Goal: Use online tool/utility: Use online tool/utility

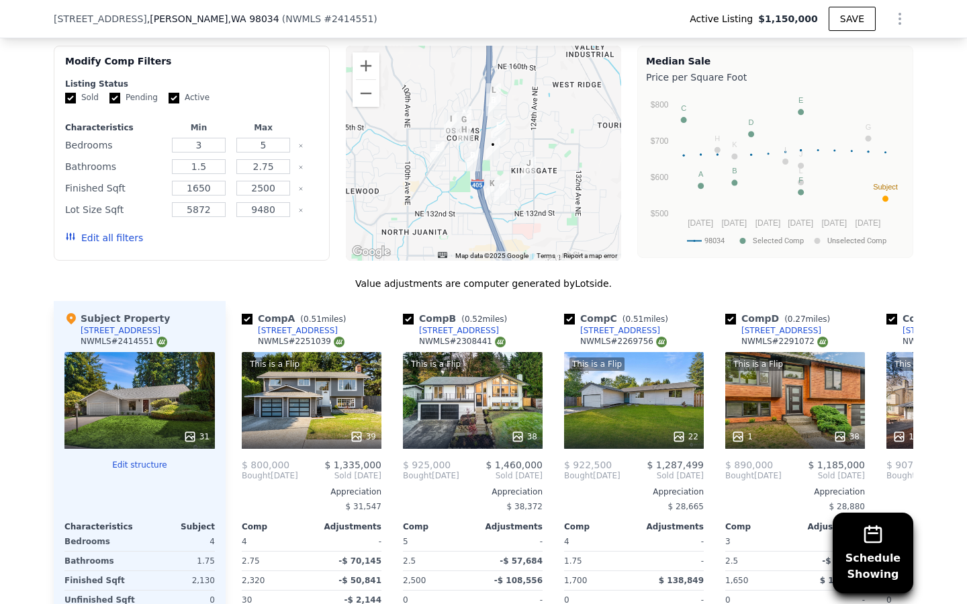
scroll to position [1582, 0]
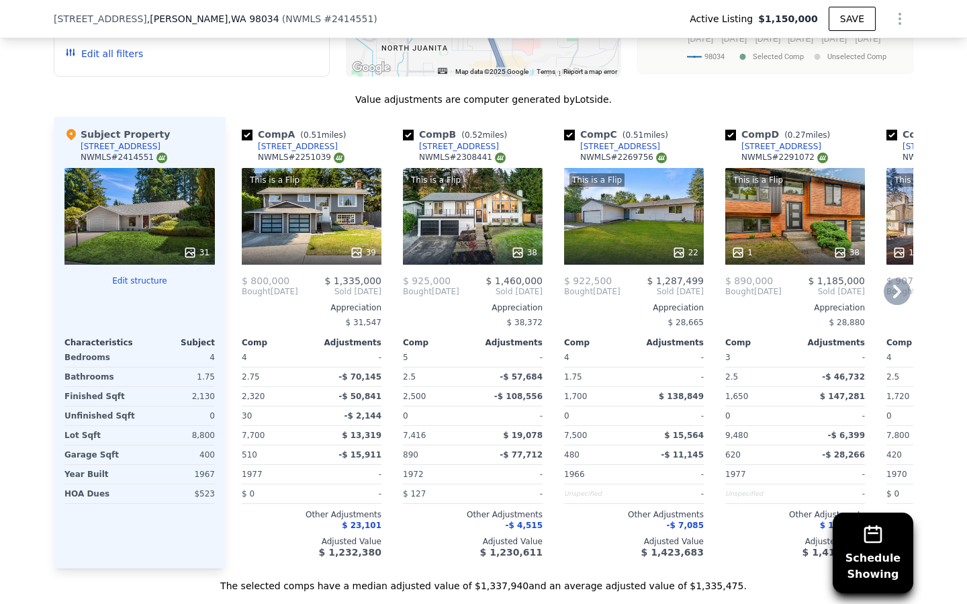
click at [908, 287] on icon at bounding box center [897, 291] width 27 height 27
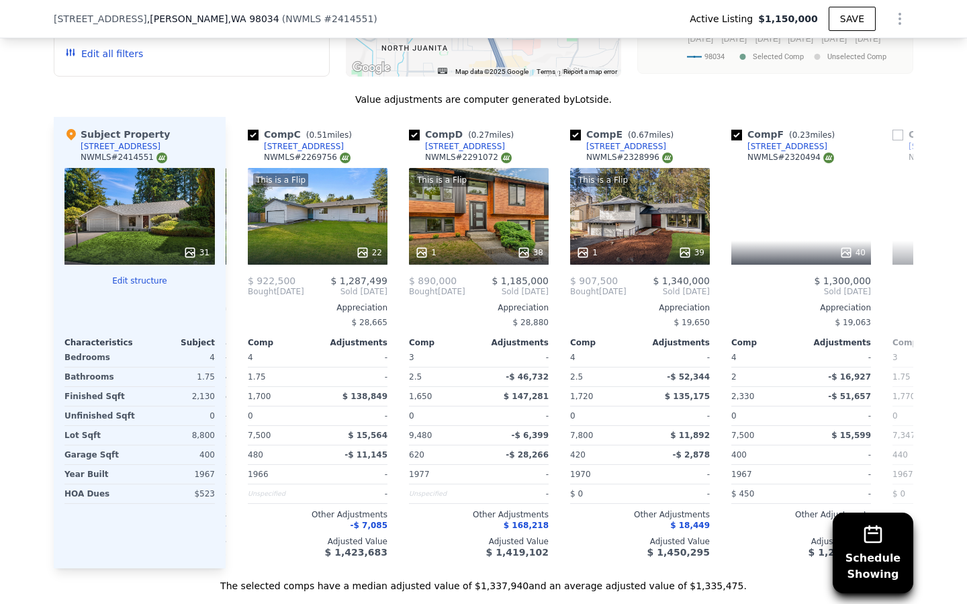
scroll to position [0, 322]
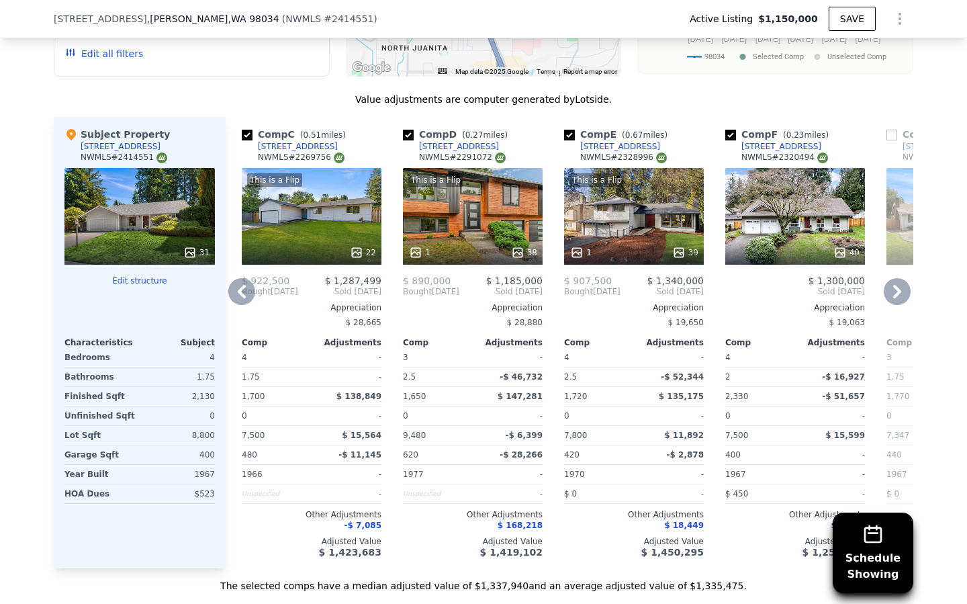
click at [908, 287] on icon at bounding box center [897, 291] width 27 height 27
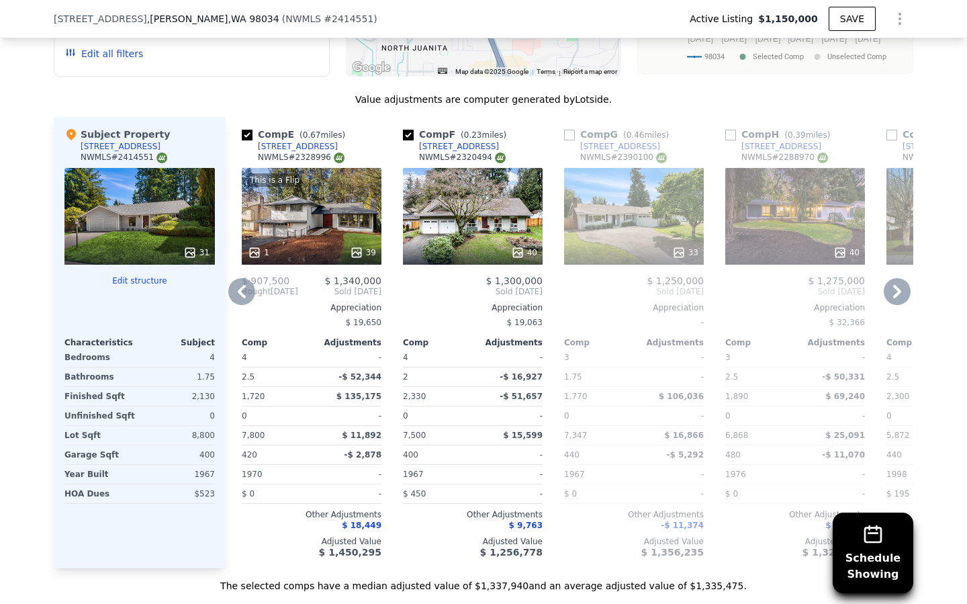
scroll to position [2032, 0]
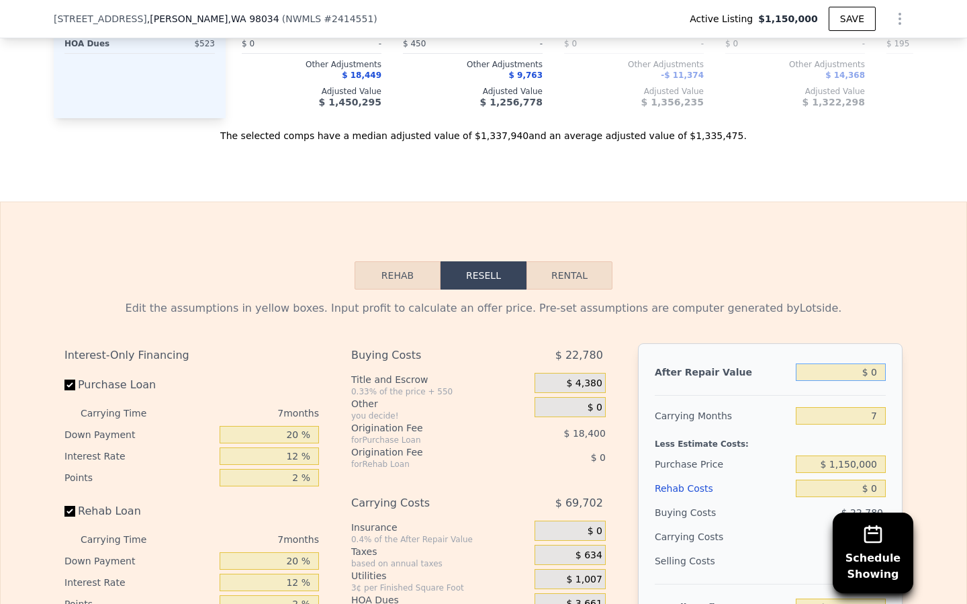
click at [844, 374] on input "$ 0" at bounding box center [841, 371] width 90 height 17
type input "$ 10"
type input "-$ 1,243,022"
type input "$ 110"
type input "-$ 1,242,930"
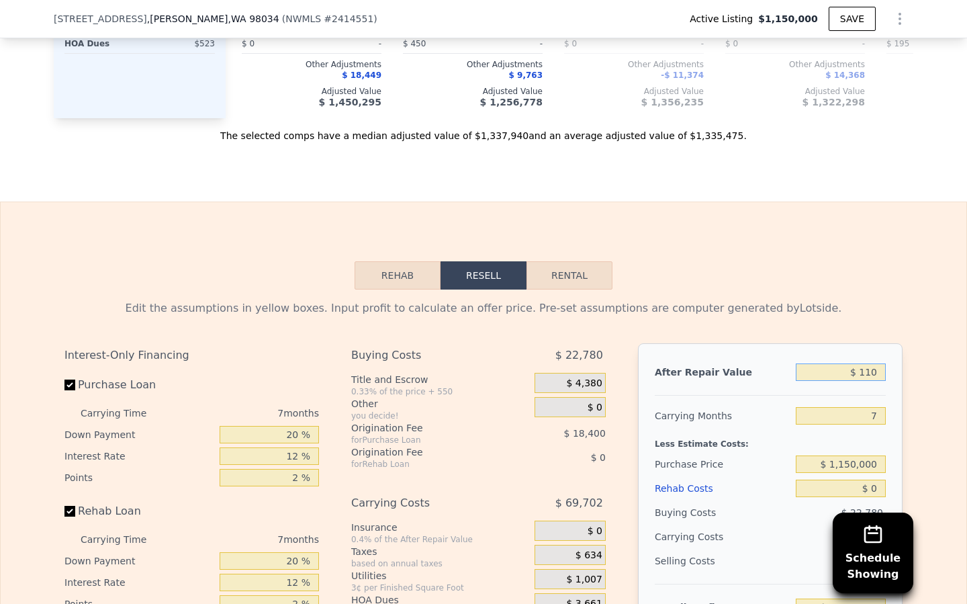
click at [881, 371] on input "$ 110" at bounding box center [841, 371] width 90 height 17
type input "$ 11"
type input "-$ 1,243,021"
type input "$ 1"
type input "-$ 1,243,031"
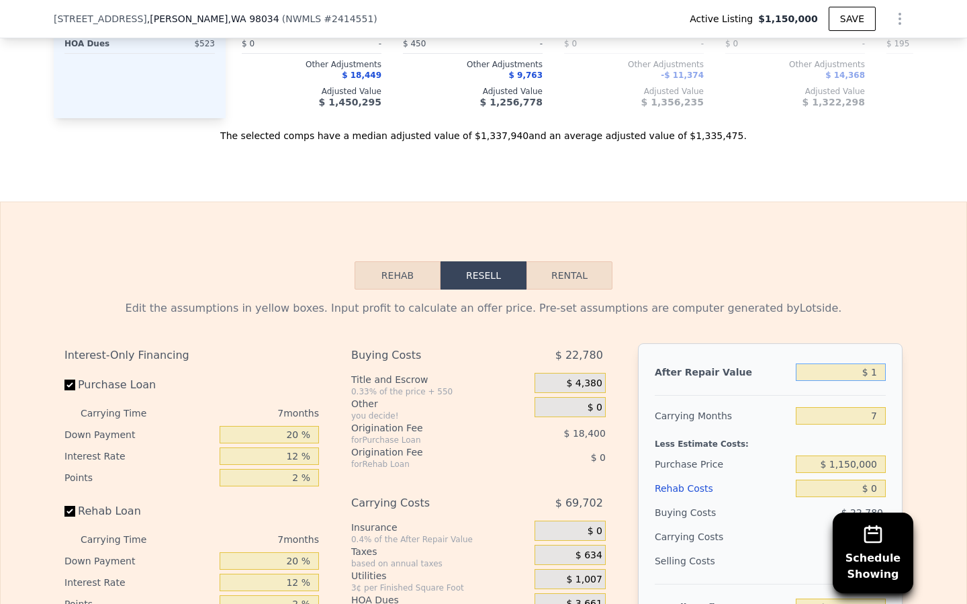
type input "$ 11"
type input "-$ 1,243,021"
type input "$ 115"
type input "-$ 1,242,925"
type input "$ 1,150"
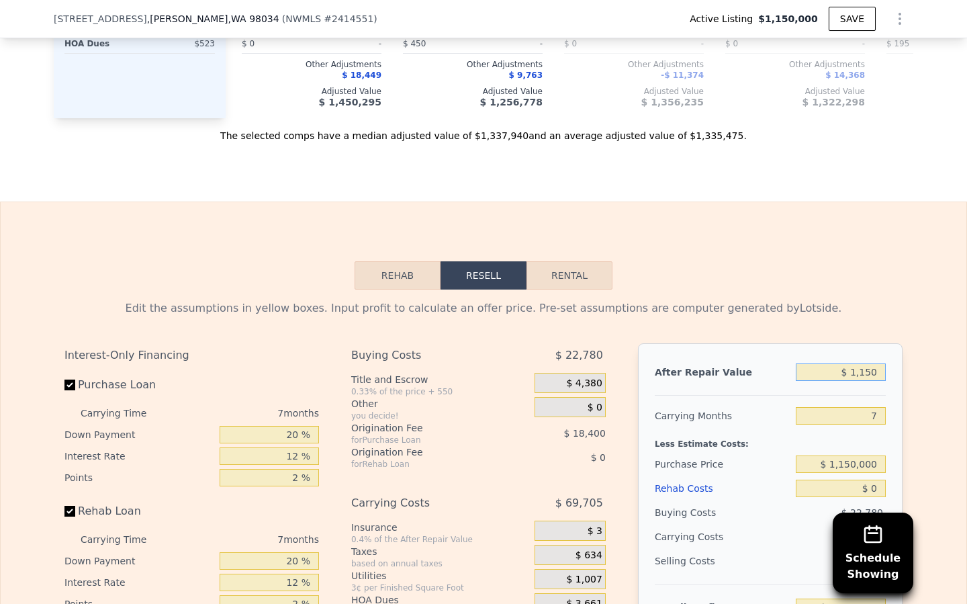
type input "-$ 1,241,967"
type input "$ 11,500"
type input "-$ 1,232,378"
type input "$ 115,000"
type input "-$ 1,136,480"
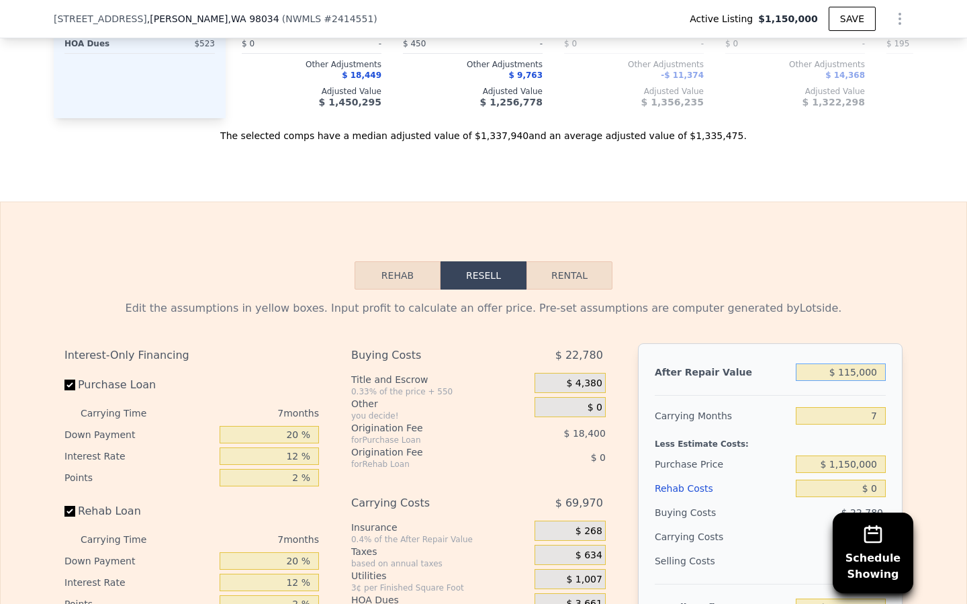
type input "$ 1,150,000"
type input "-$ 177,515"
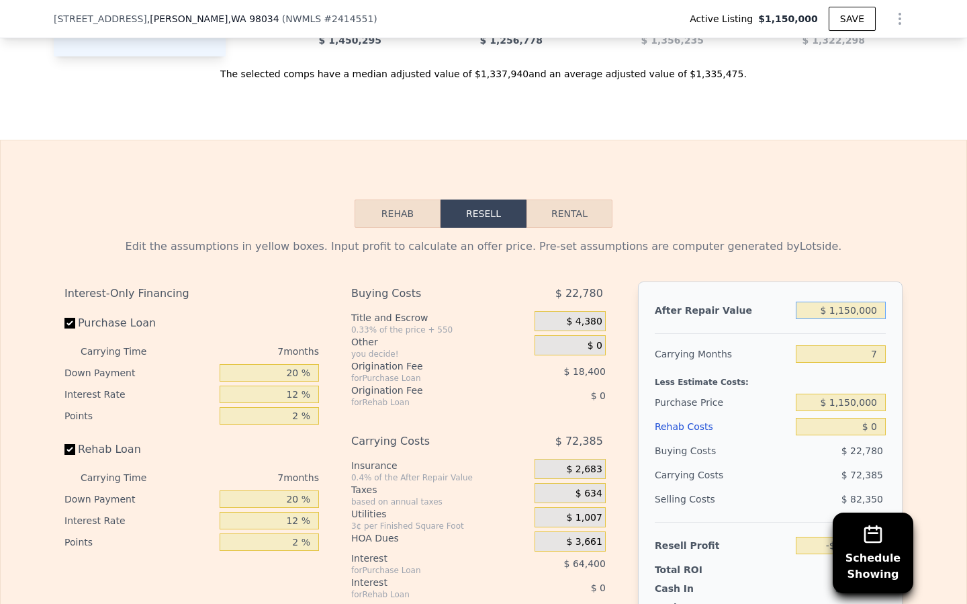
scroll to position [2101, 0]
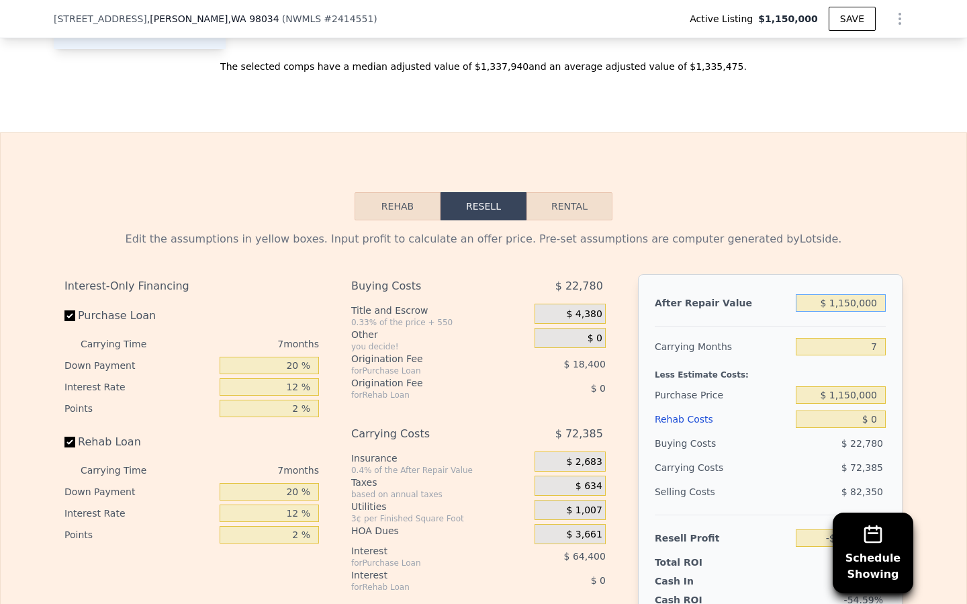
type input "$ 1,150,000"
click at [875, 344] on input "7" at bounding box center [841, 346] width 90 height 17
type input "6"
type input "-$ 167,175"
type input "6"
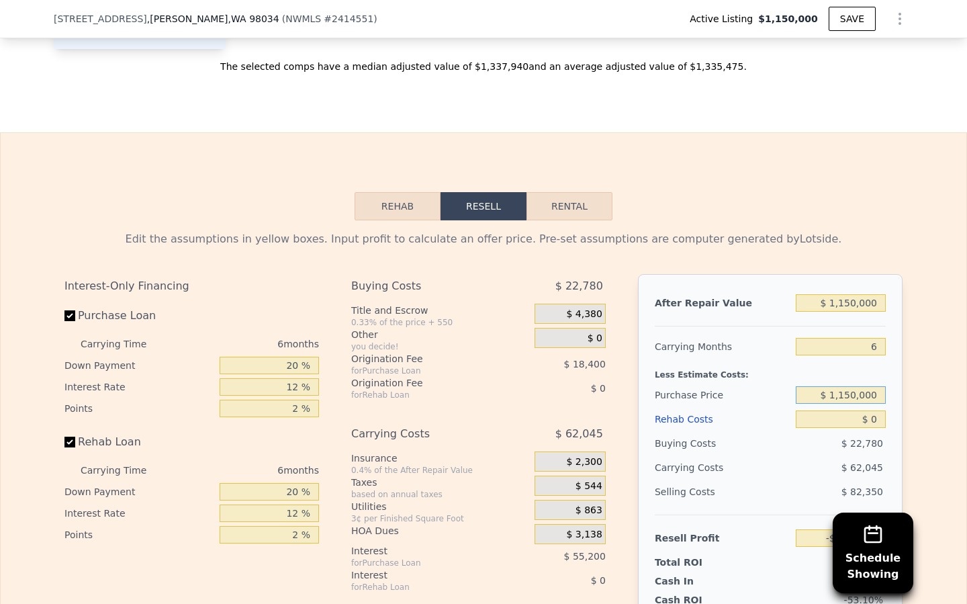
drag, startPoint x: 880, startPoint y: 394, endPoint x: 801, endPoint y: 394, distance: 79.2
click at [801, 394] on input "$ 1,150,000" at bounding box center [841, 394] width 90 height 17
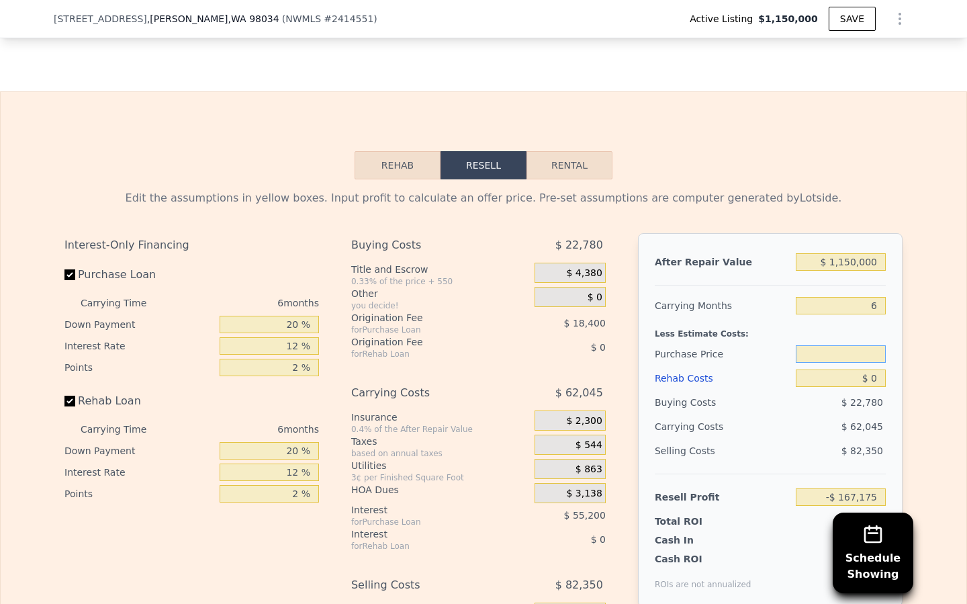
scroll to position [2146, 0]
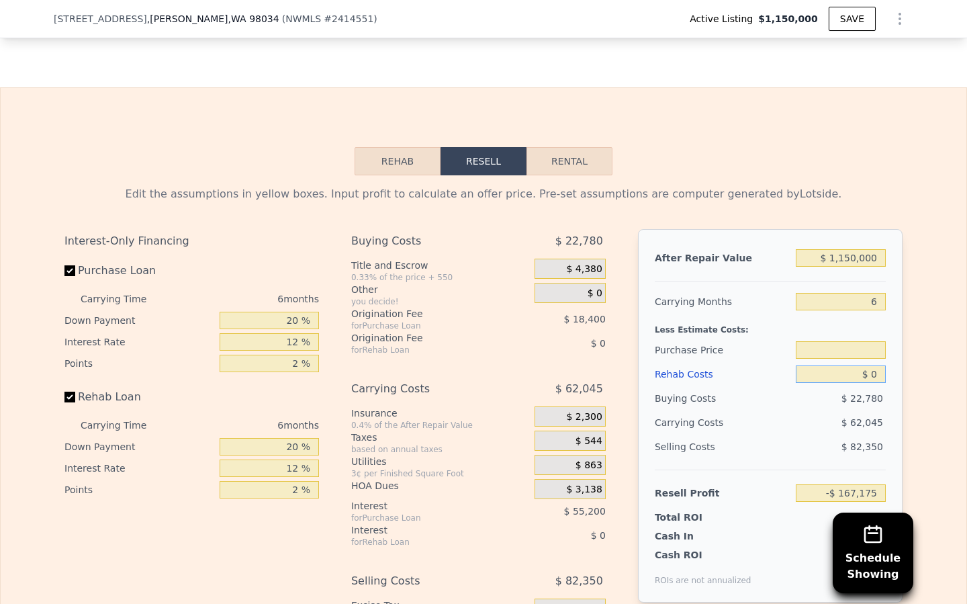
click at [870, 377] on input "$ 0" at bounding box center [841, 373] width 90 height 17
click at [874, 376] on input "$ 0" at bounding box center [841, 373] width 90 height 17
type input "$ 8"
type input "$ 1,150,000"
type input "-$ 167,183"
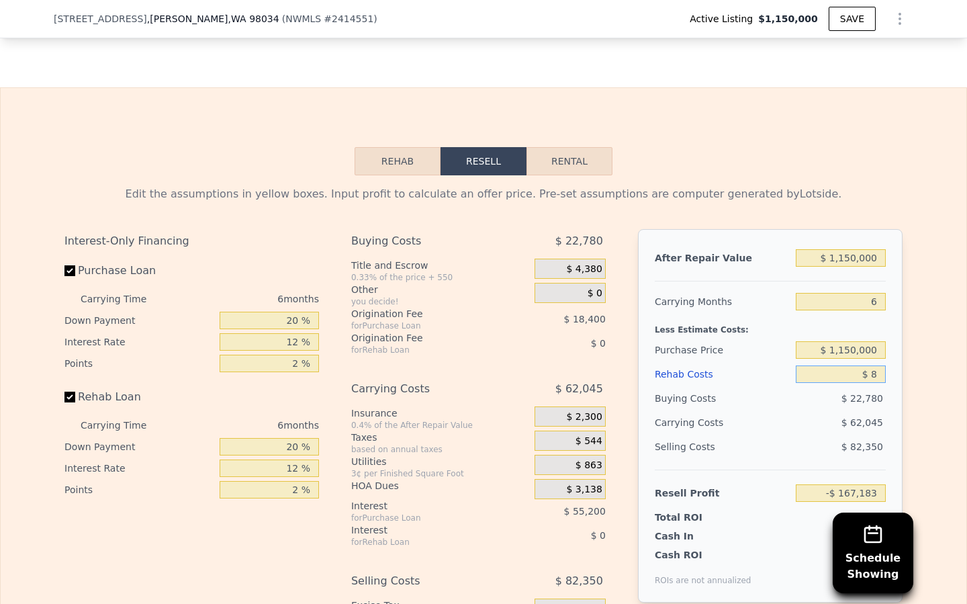
type input "$ 80"
type input "-$ 167,262"
type input "$ 800"
type input "-$ 168,024"
type input "$ 8,000"
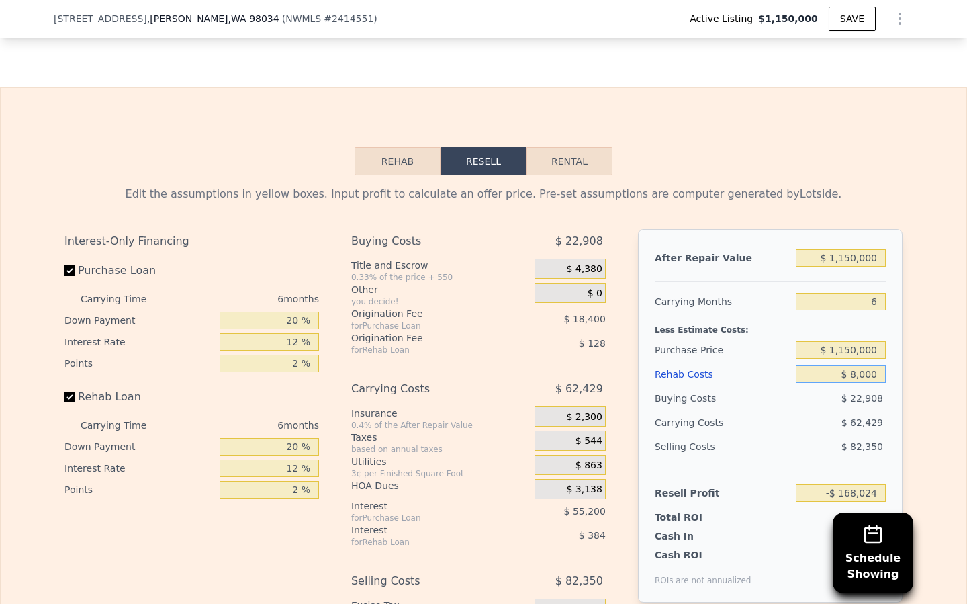
type input "-$ 175,687"
type input "$ 80,000"
type input "-$ 252,295"
type input "$ 80,000"
drag, startPoint x: 884, startPoint y: 349, endPoint x: 806, endPoint y: 349, distance: 77.9
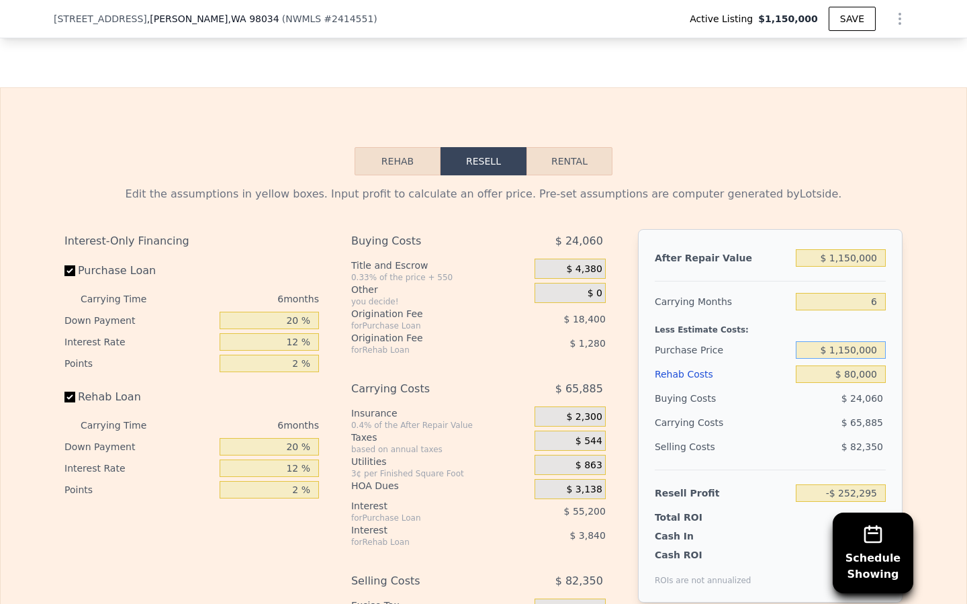
click at [807, 349] on input "$ 1,150,000" at bounding box center [841, 349] width 90 height 17
type input "$ 925,000"
click at [768, 428] on div "$ 65,885" at bounding box center [815, 422] width 142 height 24
type input "-$ 12,145"
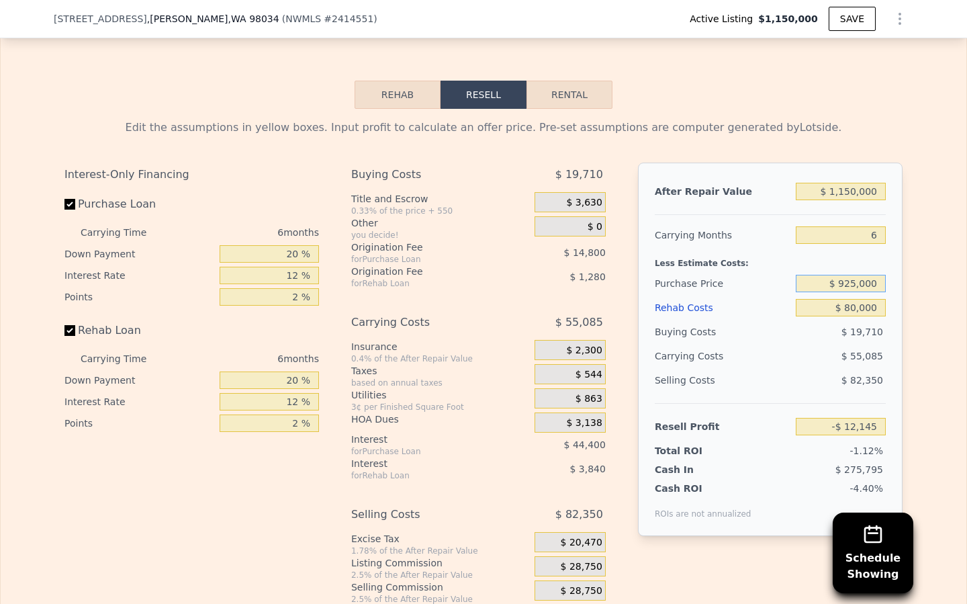
drag, startPoint x: 883, startPoint y: 282, endPoint x: 842, endPoint y: 285, distance: 41.8
click at [842, 285] on input "$ 925,000" at bounding box center [841, 283] width 90 height 17
type input "$ 8"
drag, startPoint x: 880, startPoint y: 188, endPoint x: 835, endPoint y: 190, distance: 44.4
click at [835, 190] on input "$ 1,150,000" at bounding box center [841, 191] width 90 height 17
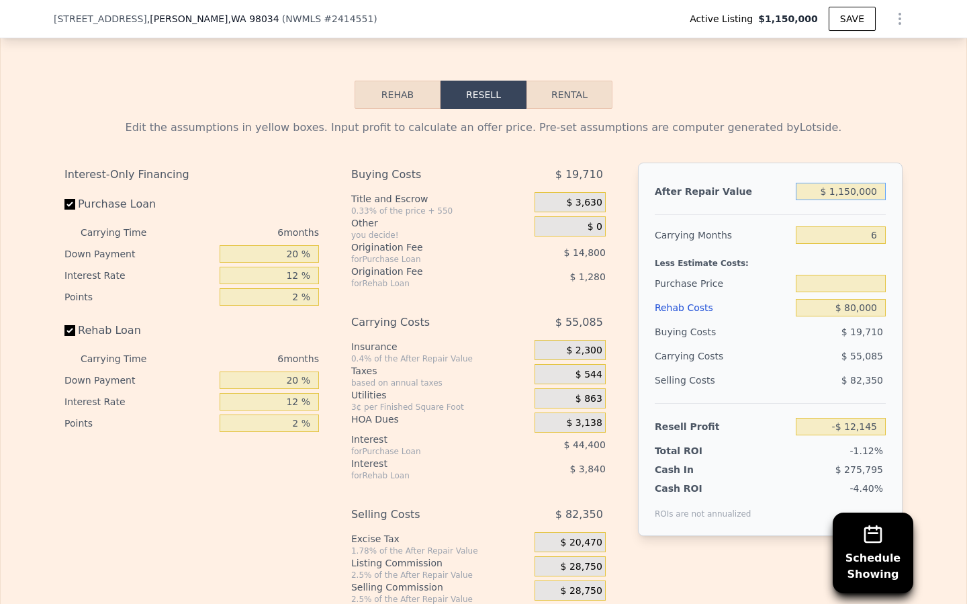
type input "$ 1"
type input "$ 925,000"
type input "-$ 1,078,044"
type input "$ 12"
type input "-$ 1,078,033"
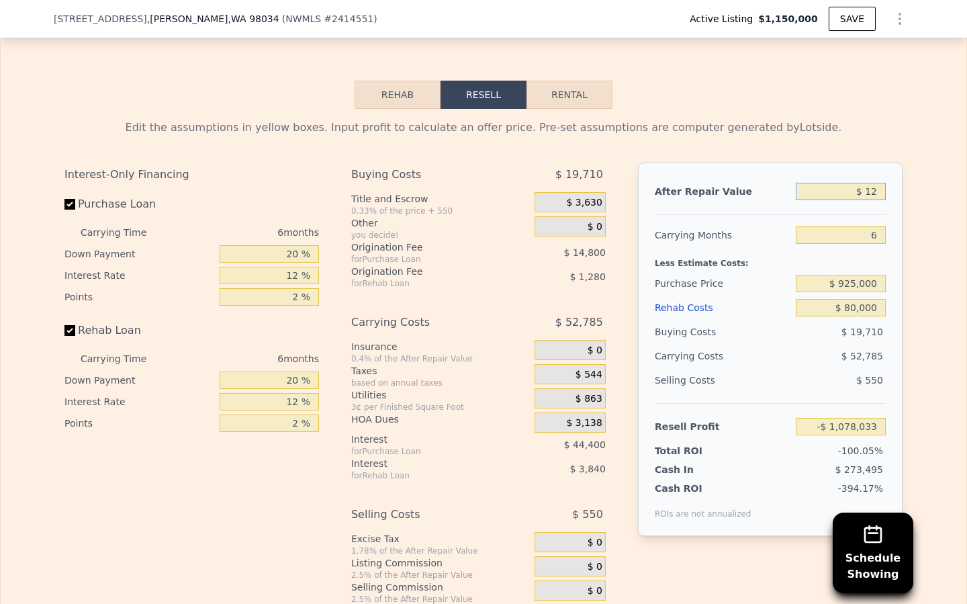
type input "$ 120"
type input "-$ 1,077,933"
type input "$ 1,200"
type input "-$ 1,076,932"
type input "$ 12,000"
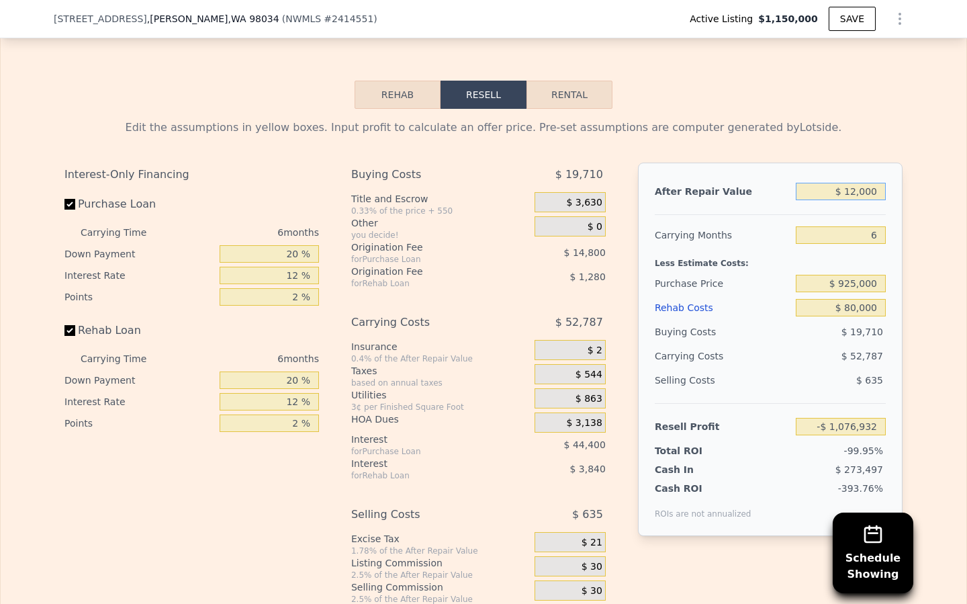
type input "-$ 1,066,923"
type input "$ 120,000"
type input "-$ 966,821"
type input "$ 1,200,000"
type input "$ 34,199"
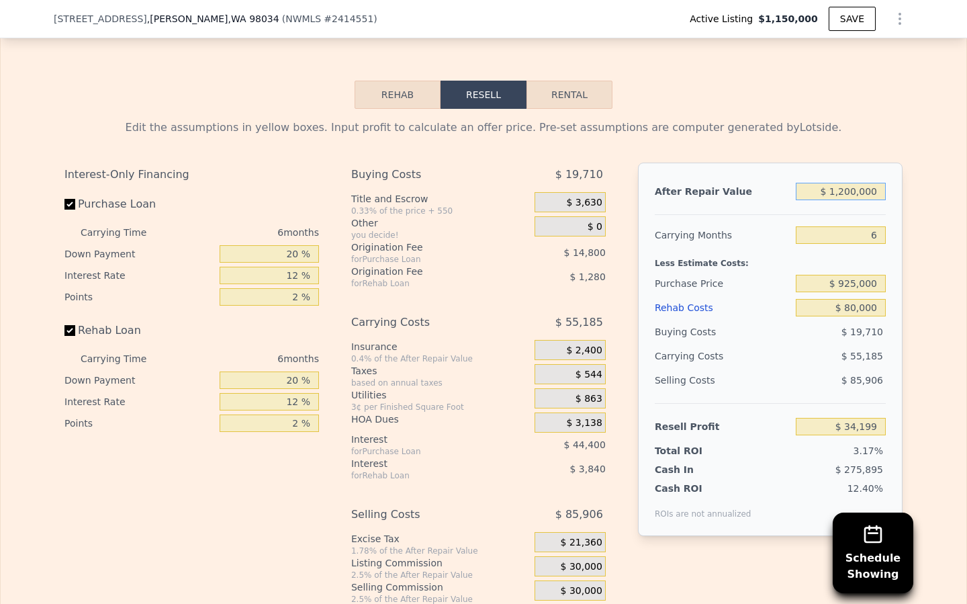
type input "$ 1,200,000"
drag, startPoint x: 882, startPoint y: 286, endPoint x: 839, endPoint y: 287, distance: 43.7
click at [837, 287] on input "$ 925,000" at bounding box center [841, 283] width 90 height 17
drag, startPoint x: 879, startPoint y: 277, endPoint x: 770, endPoint y: 276, distance: 108.8
click at [770, 277] on div "Purchase Price $ 50,925,000" at bounding box center [770, 283] width 231 height 24
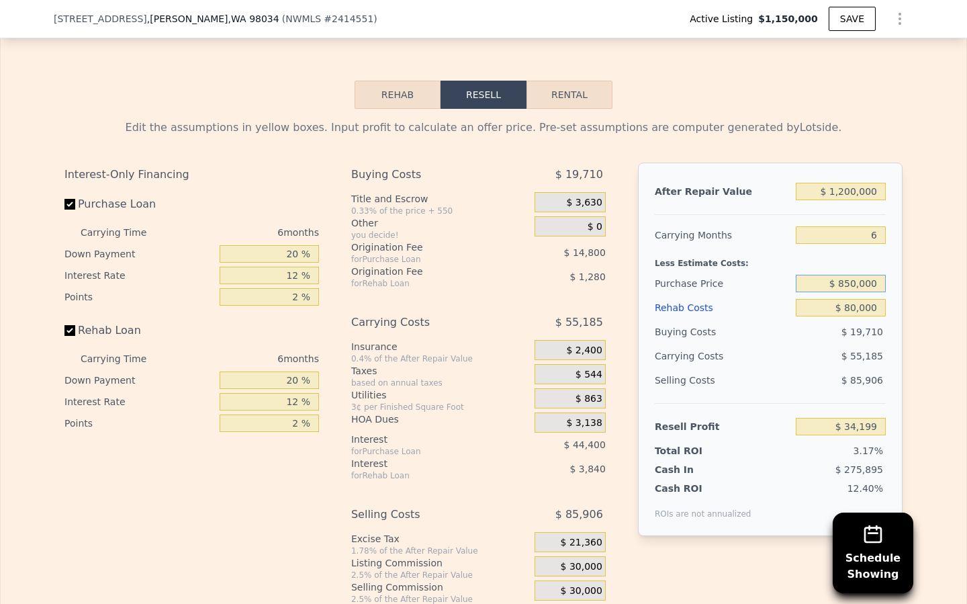
type input "$ 850,000"
click at [714, 331] on div "Buying Costs" at bounding box center [723, 332] width 136 height 24
type input "$ 114,248"
